Goal: Task Accomplishment & Management: Use online tool/utility

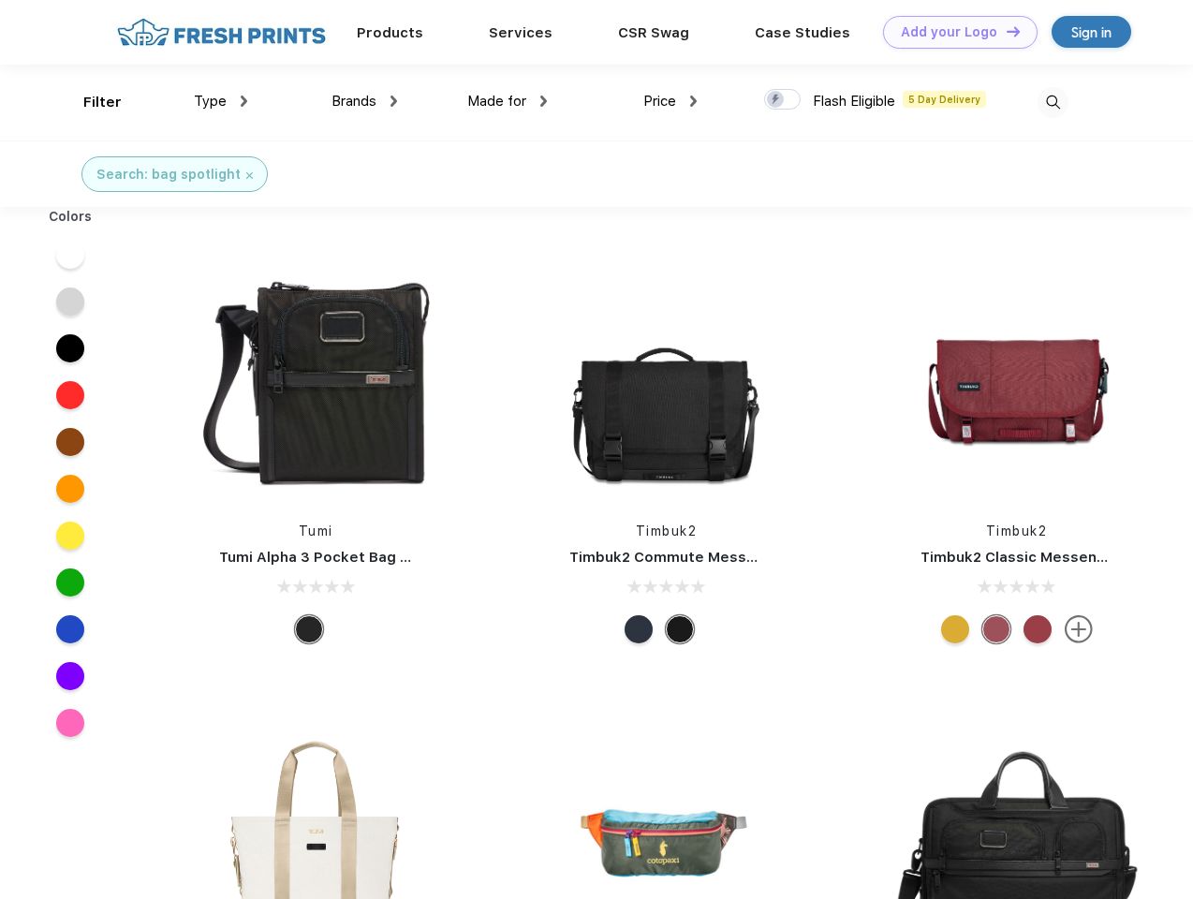
scroll to position [1, 0]
click at [954, 32] on link "Add your Logo Design Tool" at bounding box center [960, 32] width 155 height 33
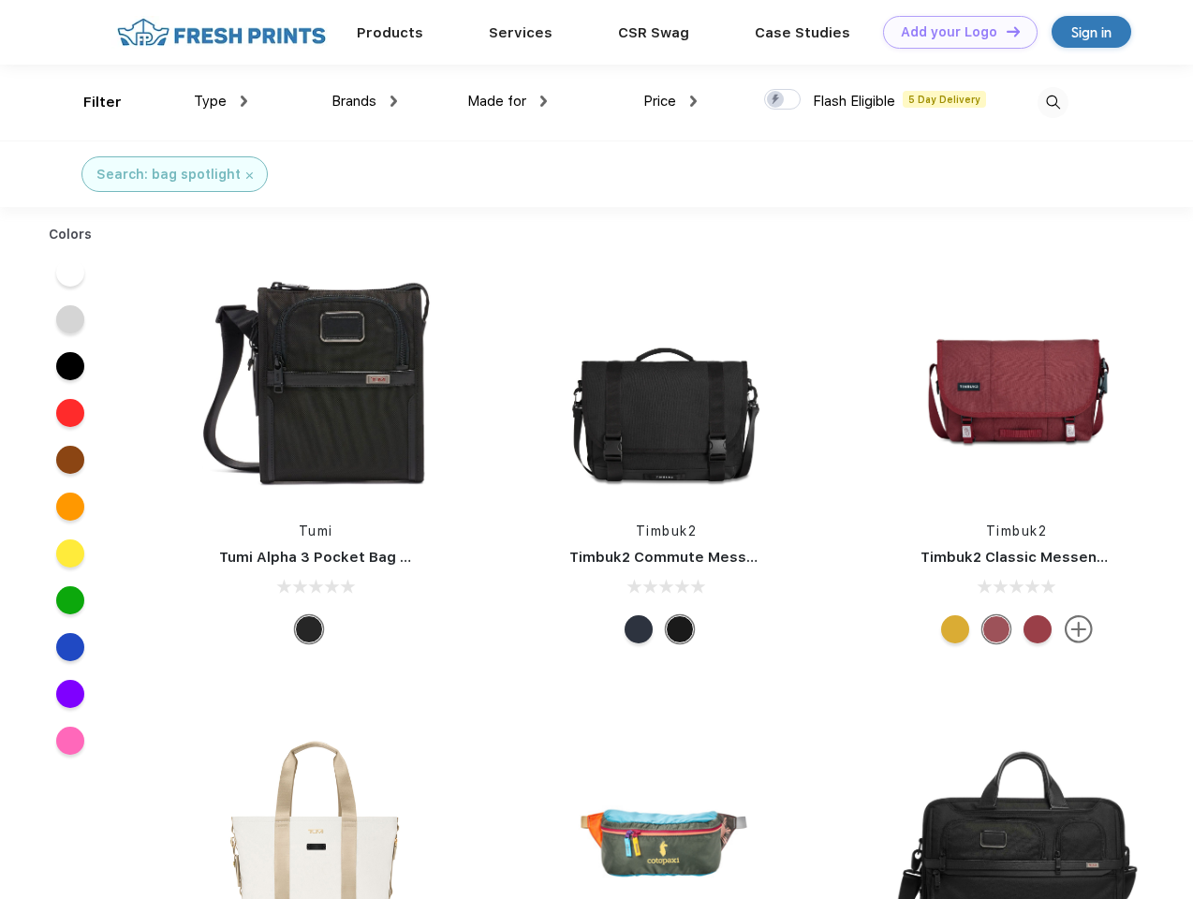
click at [0, 0] on div "Design Tool" at bounding box center [0, 0] width 0 height 0
click at [1005, 31] on link "Add your Logo Design Tool" at bounding box center [960, 32] width 155 height 33
click at [90, 102] on div "Filter" at bounding box center [102, 103] width 38 height 22
click at [221, 101] on span "Type" at bounding box center [210, 101] width 33 height 17
click at [364, 101] on span "Brands" at bounding box center [354, 101] width 45 height 17
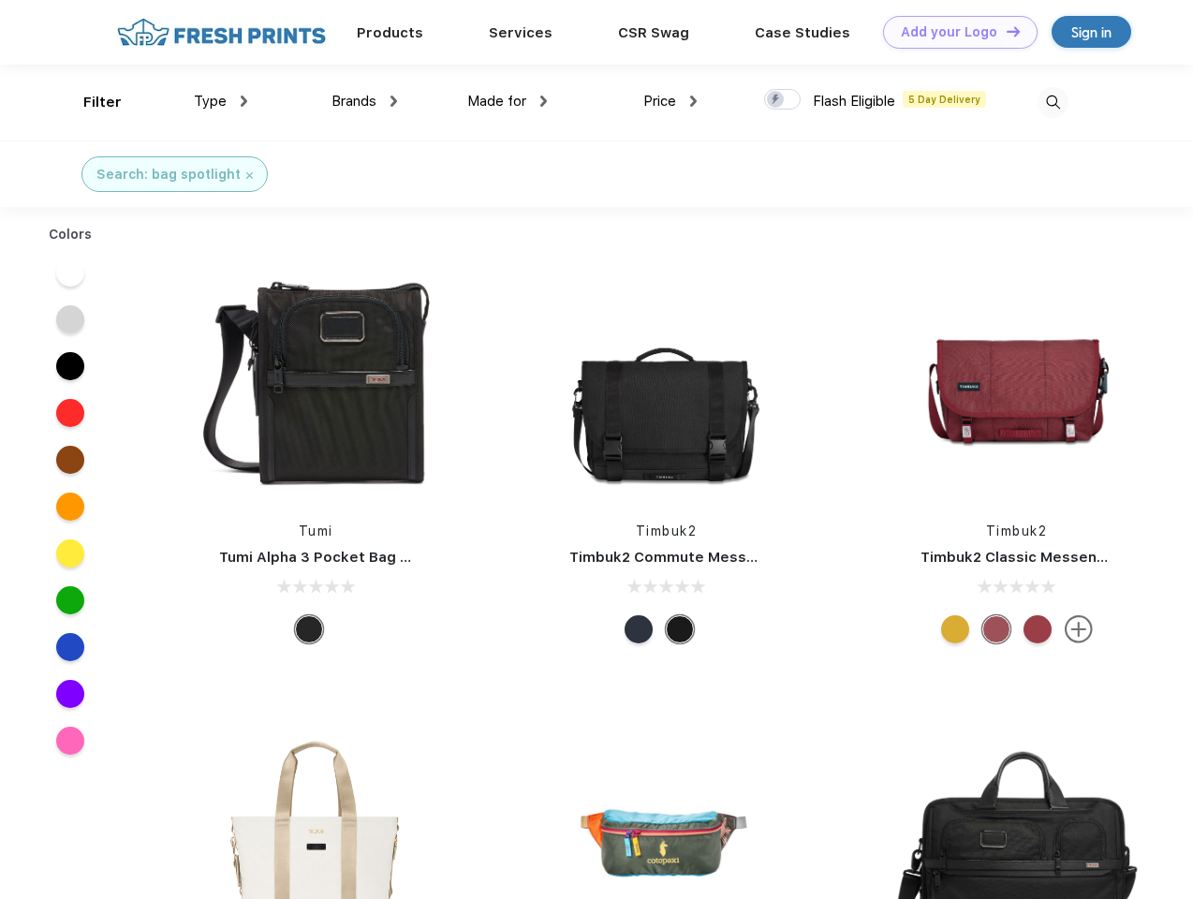
click at [508, 101] on span "Made for" at bounding box center [496, 101] width 59 height 17
click at [671, 101] on span "Price" at bounding box center [660, 101] width 33 height 17
click at [783, 100] on div at bounding box center [782, 99] width 37 height 21
click at [777, 100] on input "checkbox" at bounding box center [770, 94] width 12 height 12
click at [1053, 102] on img at bounding box center [1053, 102] width 31 height 31
